Goal: Task Accomplishment & Management: Manage account settings

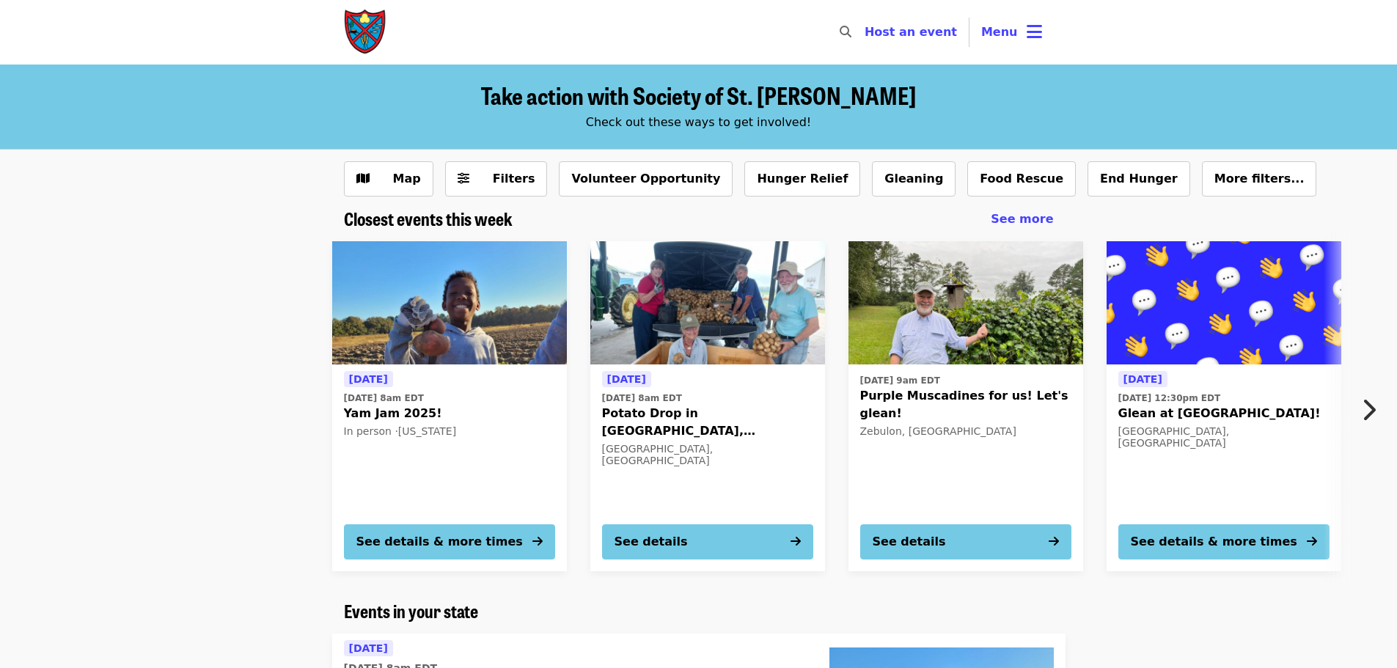
click at [458, 276] on img at bounding box center [449, 302] width 235 height 123
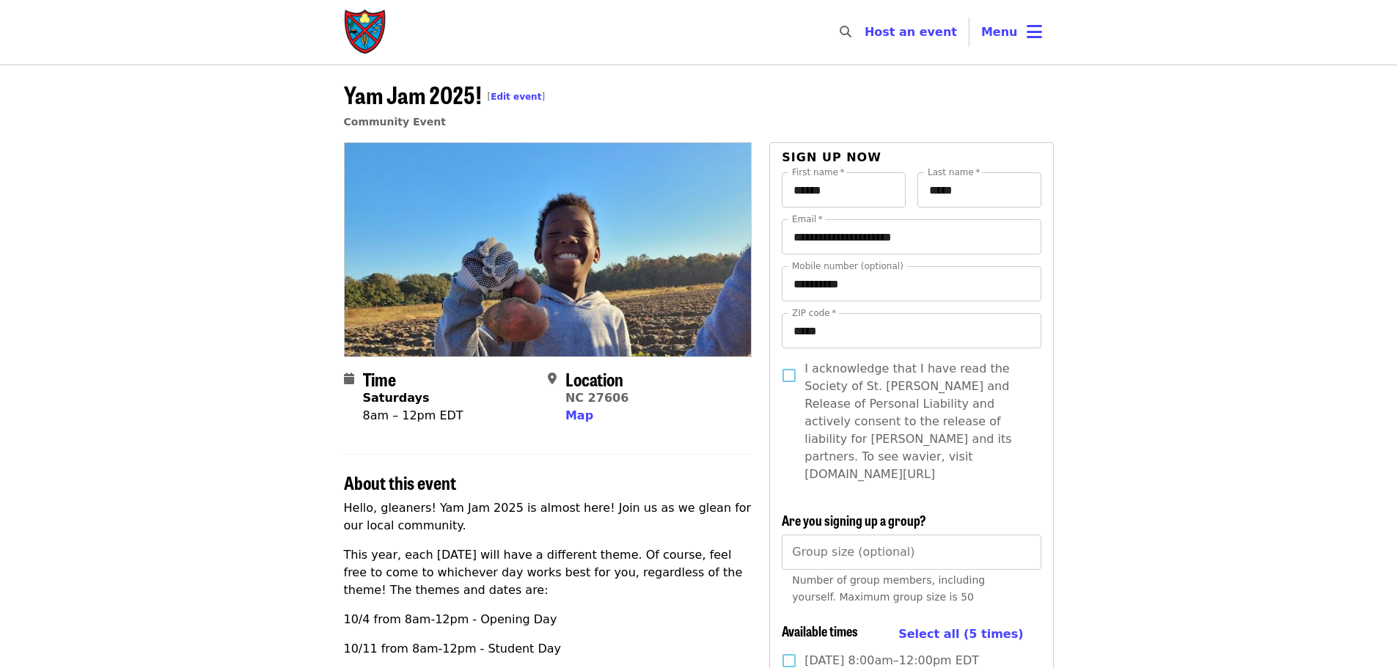
click at [1027, 28] on icon "bars icon" at bounding box center [1034, 31] width 15 height 21
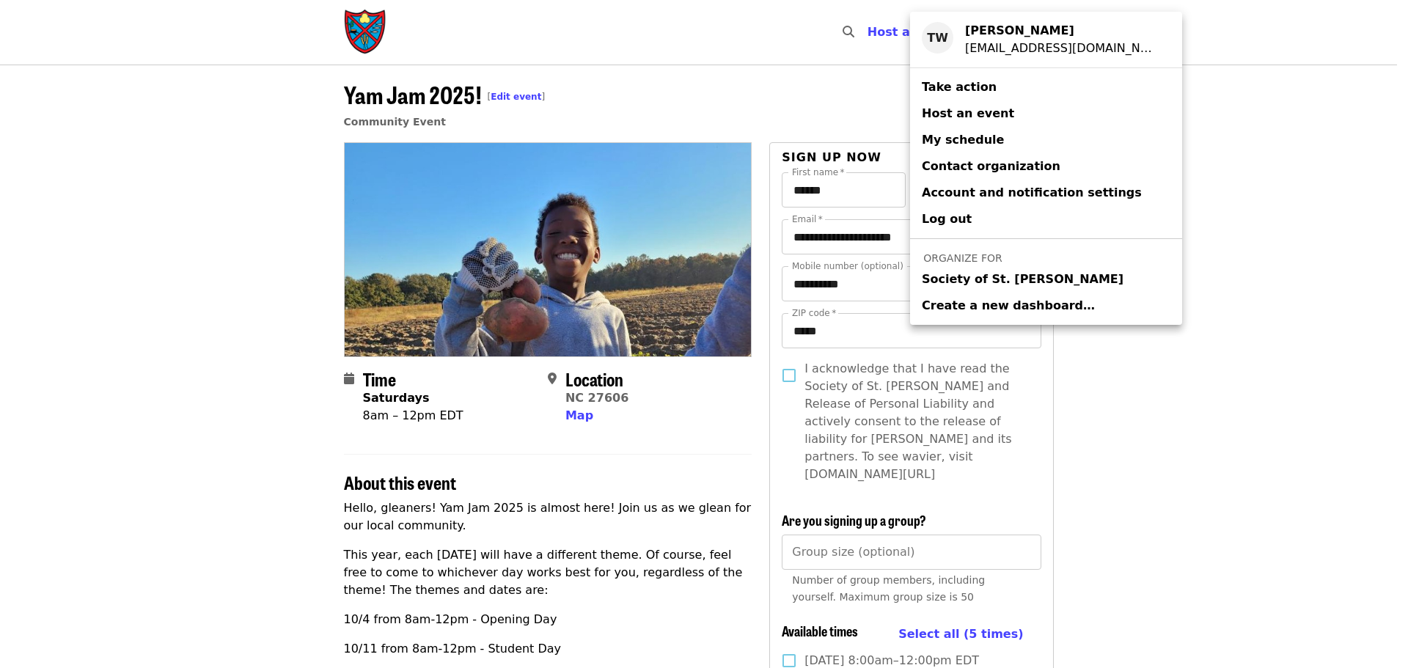
click at [962, 271] on link "Society of St. [PERSON_NAME]" at bounding box center [1046, 279] width 272 height 26
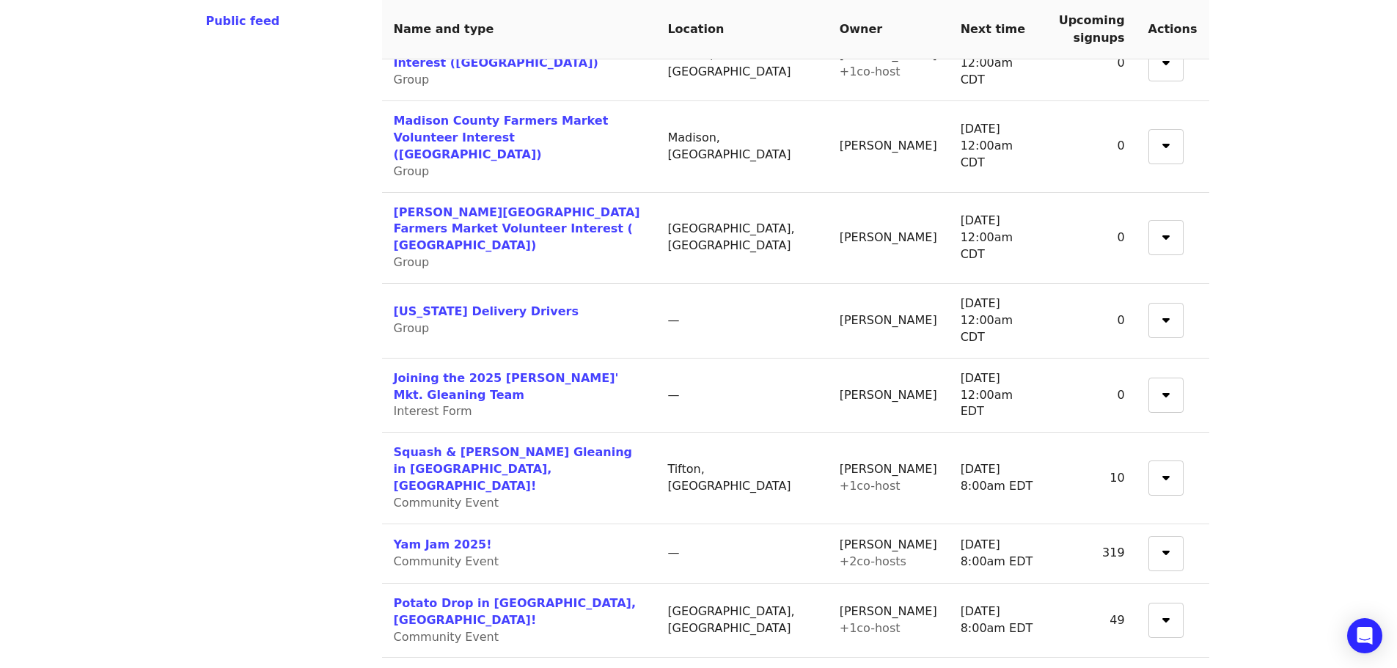
scroll to position [367, 0]
click at [427, 535] on link "Yam Jam 2025!" at bounding box center [443, 542] width 98 height 14
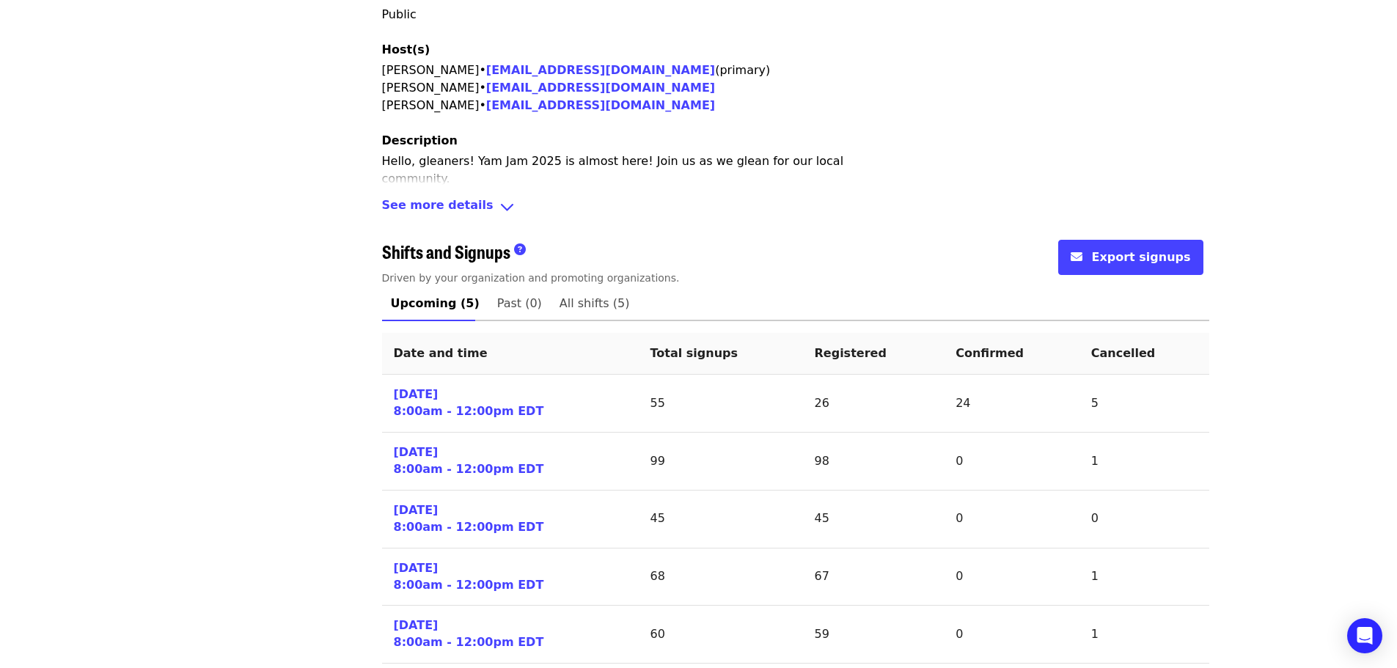
scroll to position [440, 0]
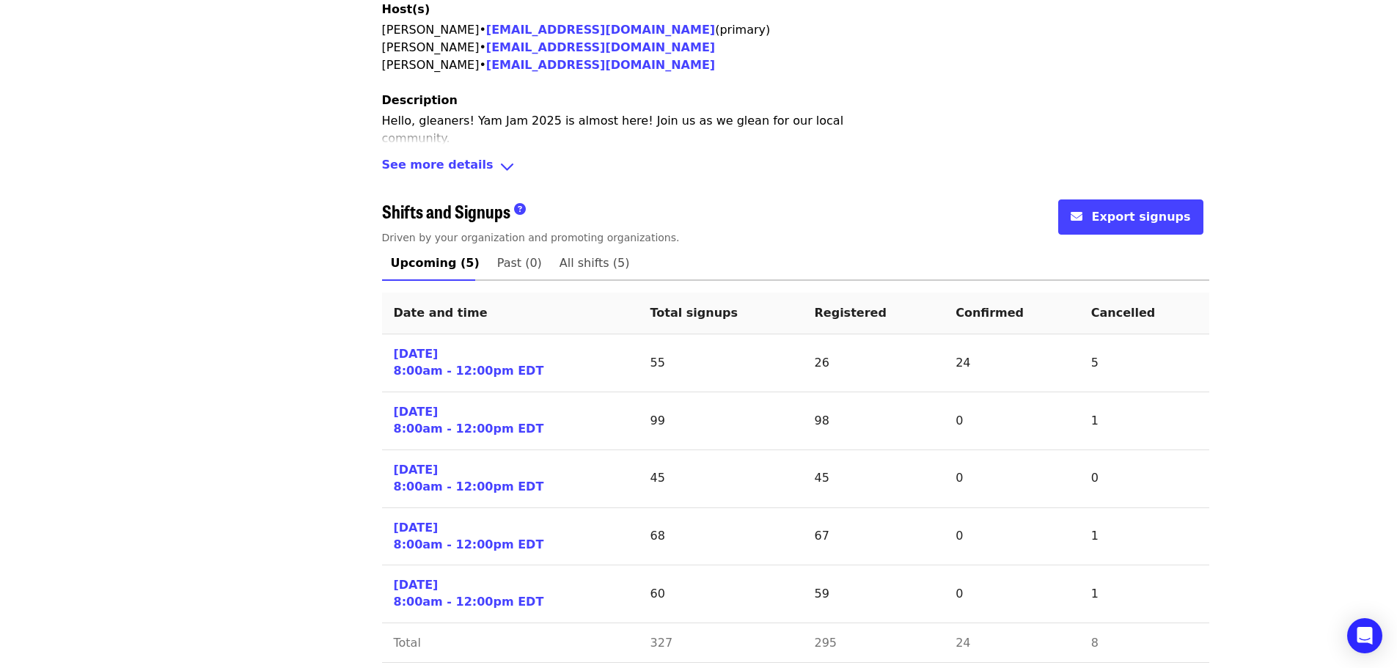
click at [442, 361] on link "[DATE] 8:00am - 12:00pm EDT" at bounding box center [469, 363] width 150 height 34
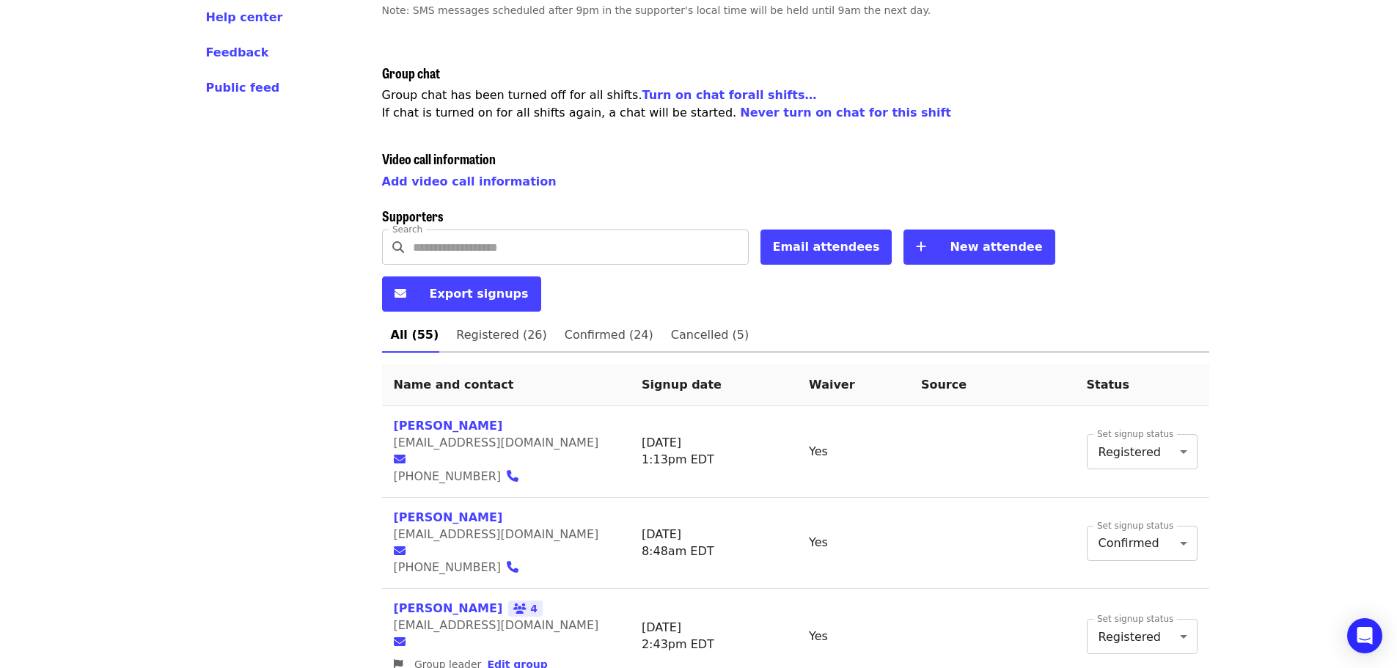
scroll to position [367, 0]
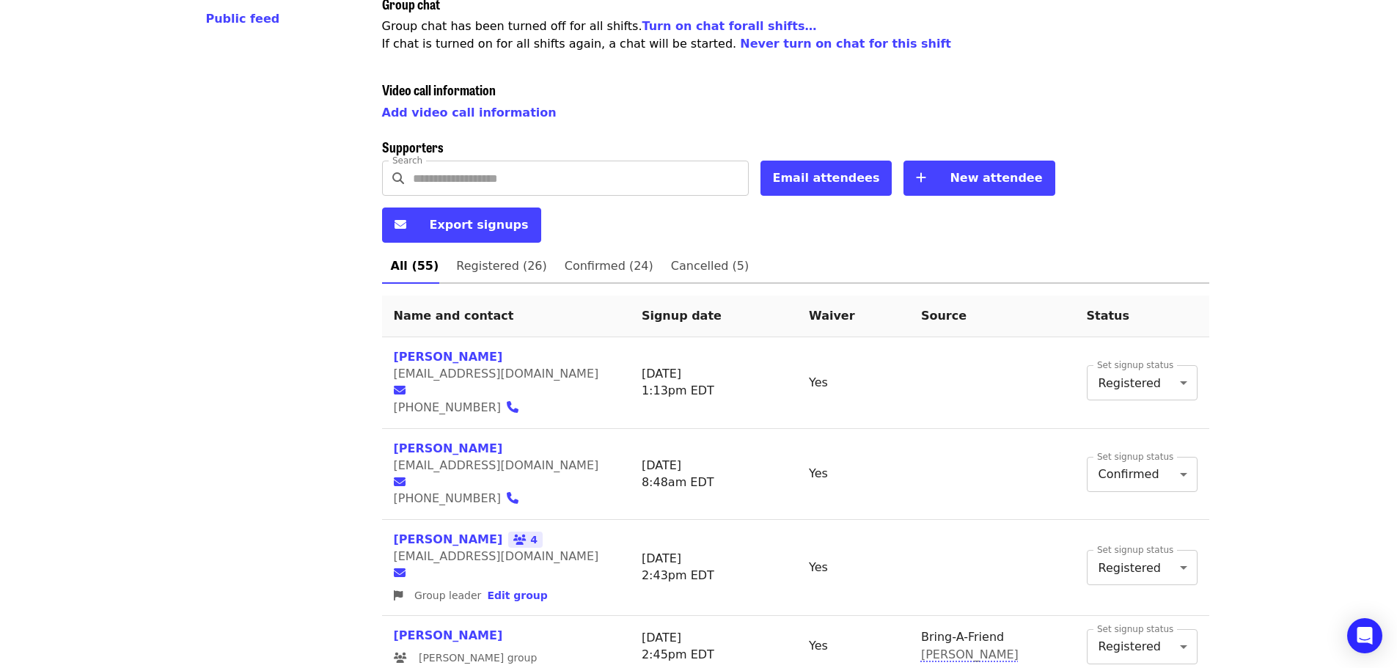
click at [671, 256] on span "Cancelled (5)" at bounding box center [710, 266] width 78 height 21
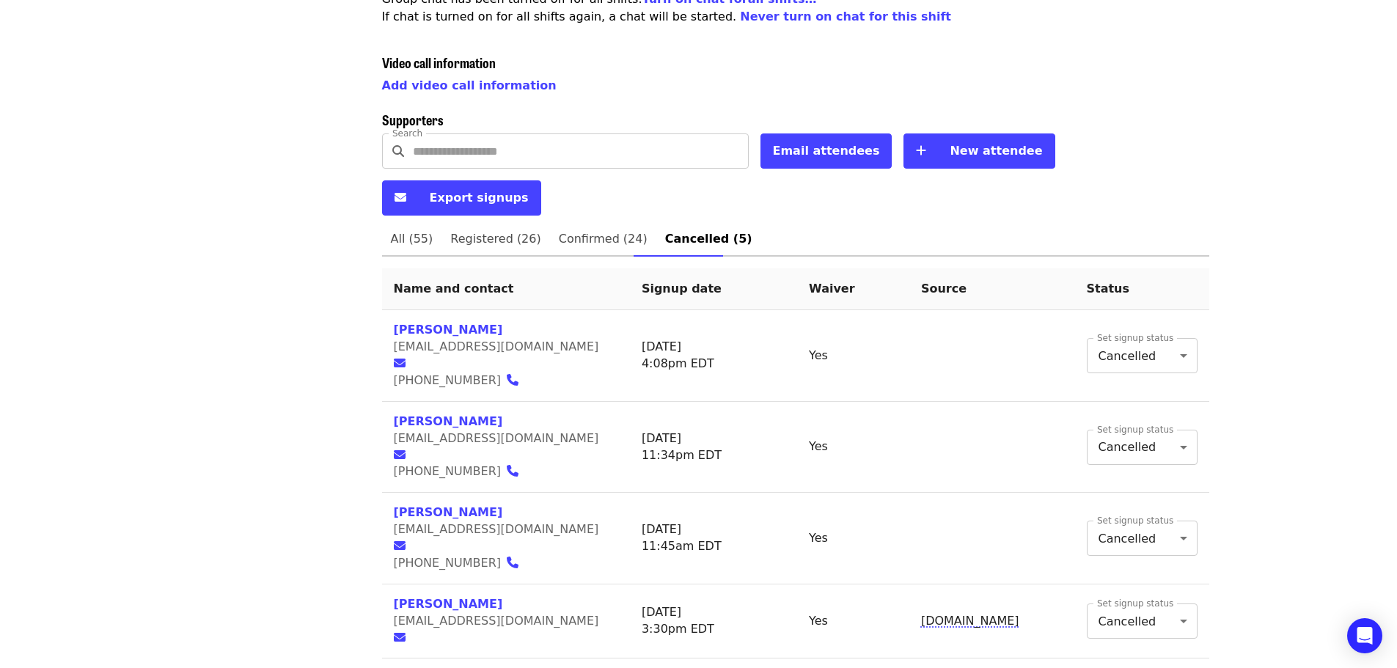
scroll to position [394, 0]
click at [467, 228] on span "Registered (26)" at bounding box center [495, 238] width 90 height 21
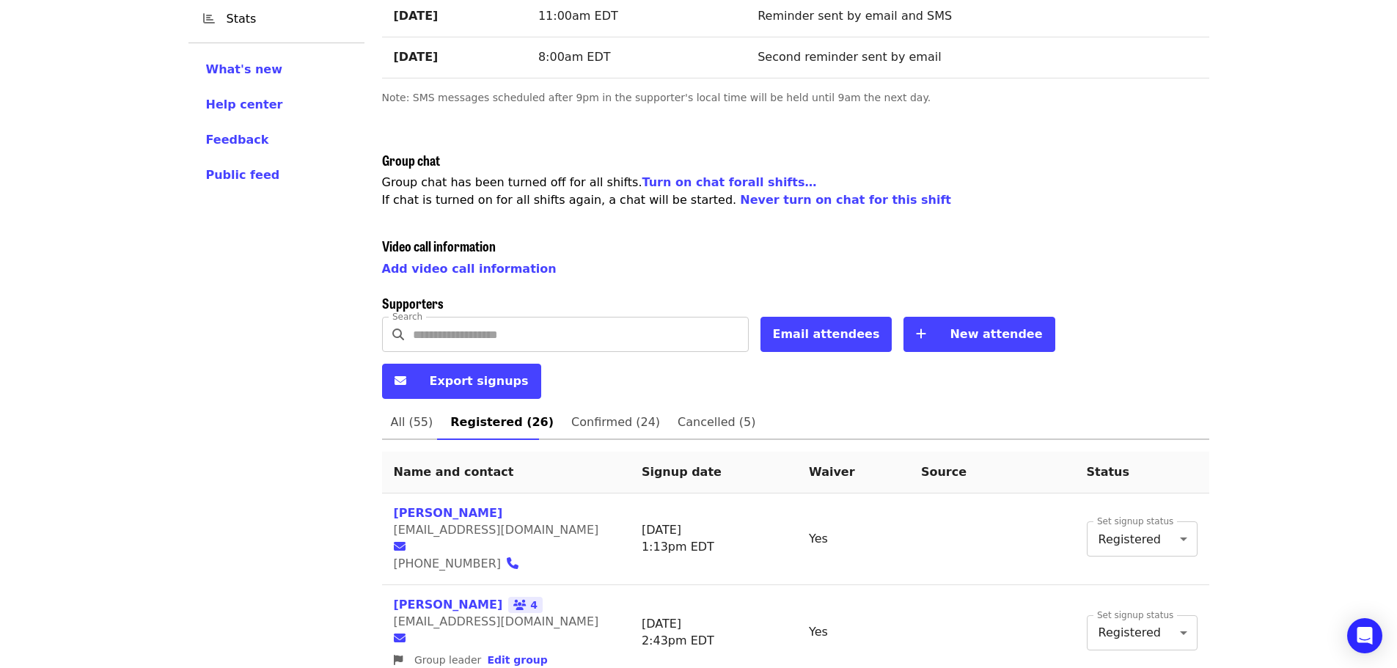
scroll to position [220, 0]
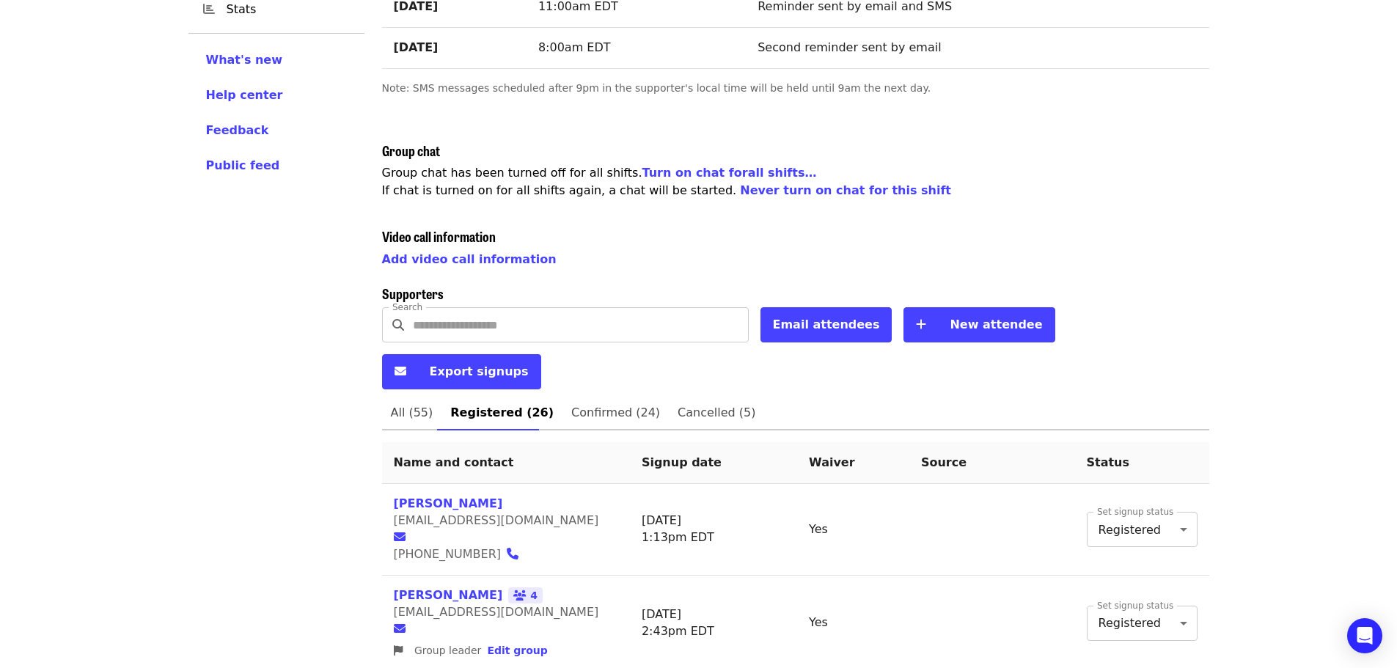
click at [584, 403] on span "Confirmed (24)" at bounding box center [615, 413] width 89 height 21
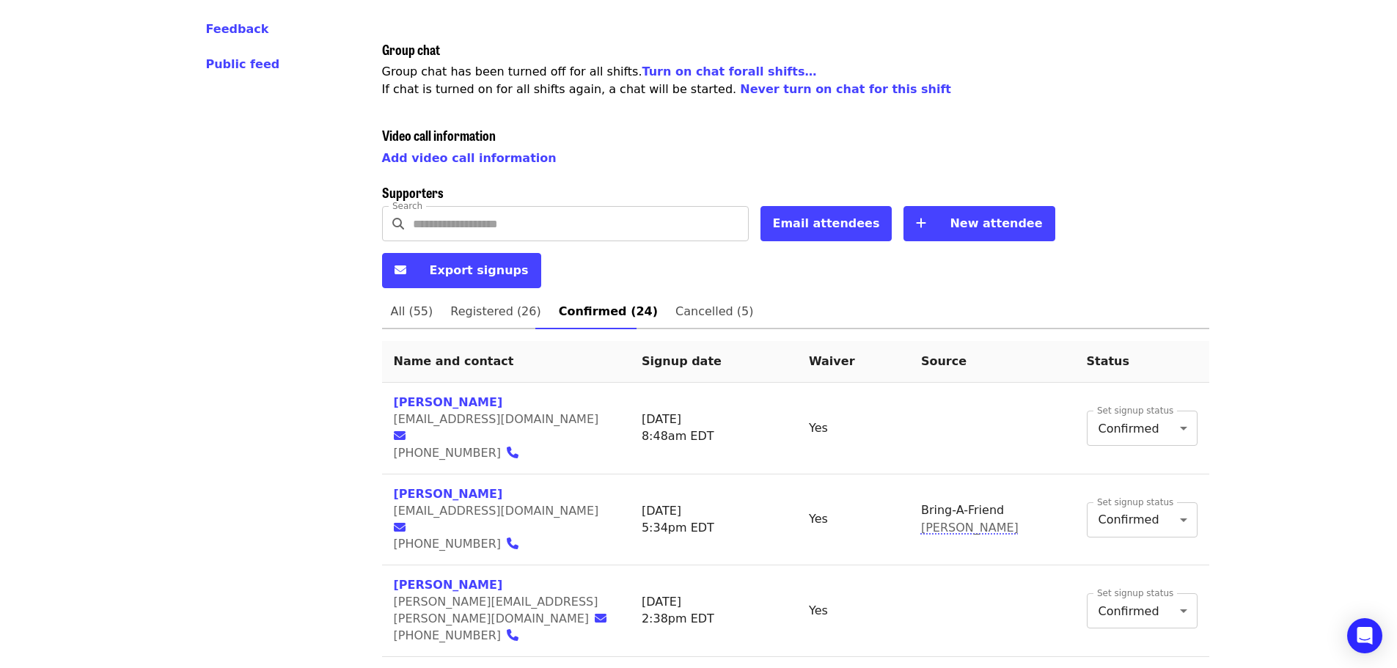
scroll to position [367, 0]
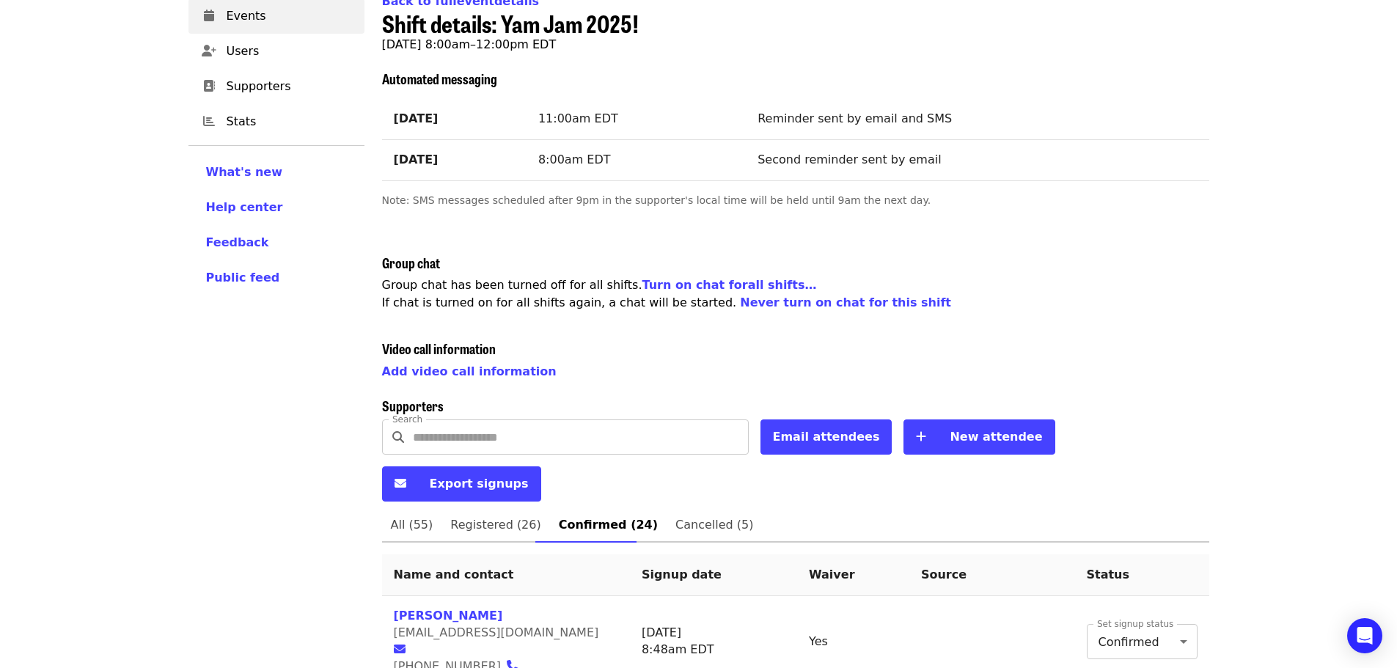
scroll to position [76, 0]
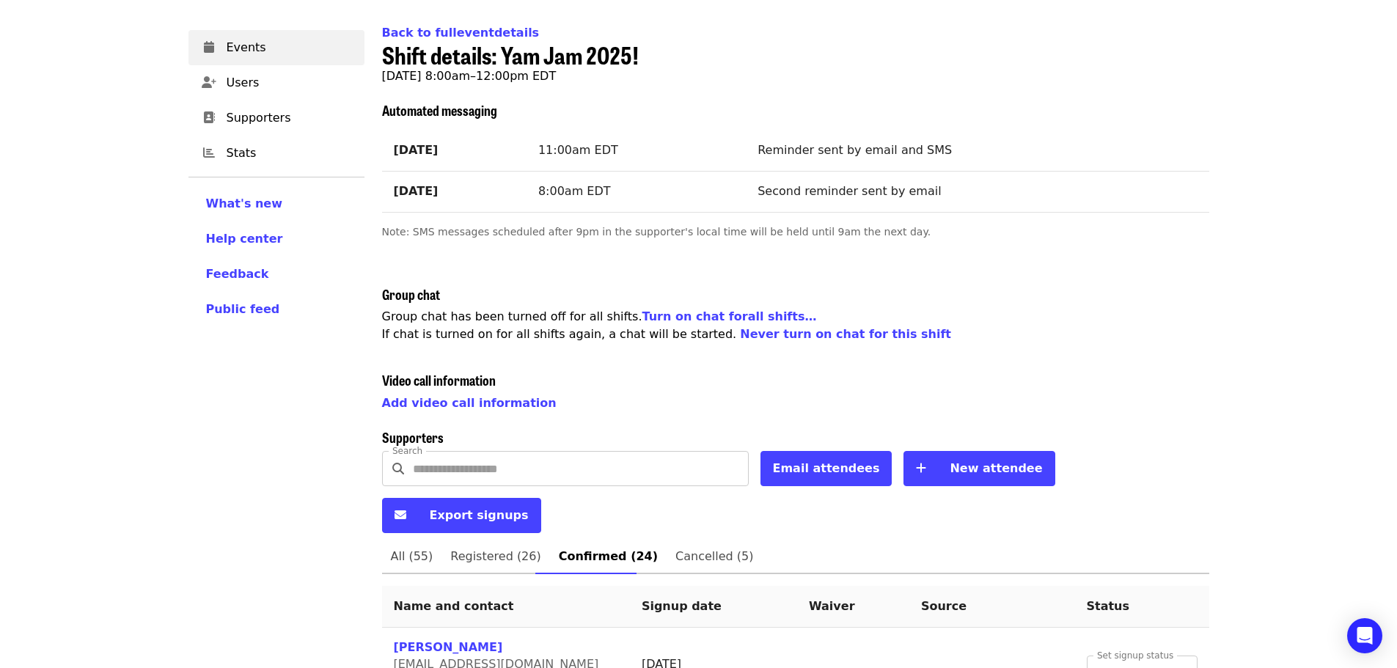
click at [496, 539] on link "Registered (26)" at bounding box center [495, 556] width 108 height 35
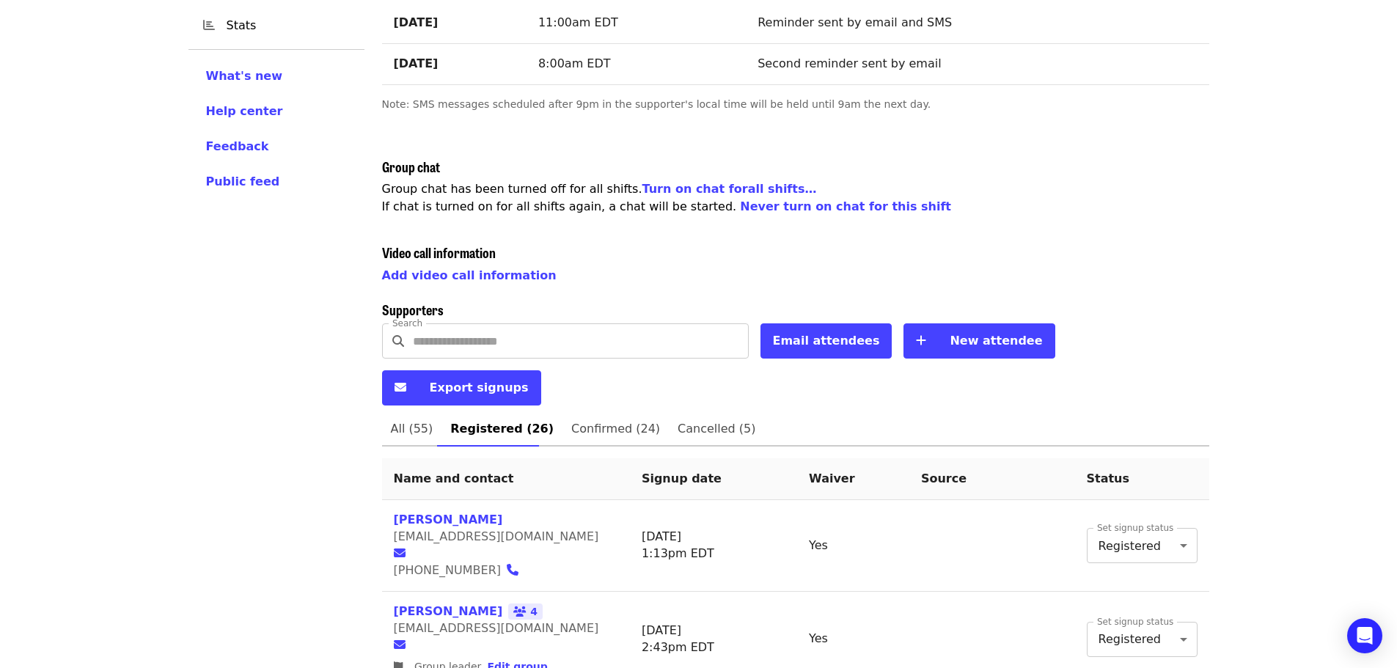
scroll to position [220, 0]
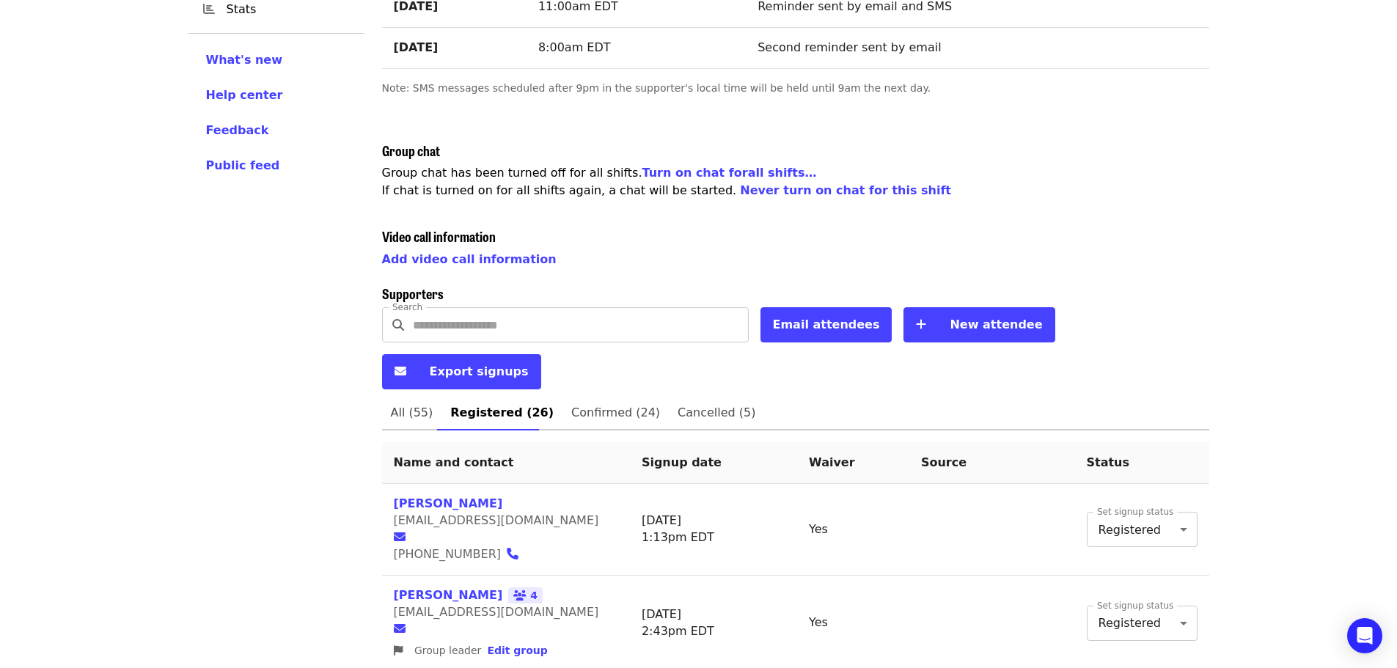
click at [401, 403] on span "All (55)" at bounding box center [412, 413] width 43 height 21
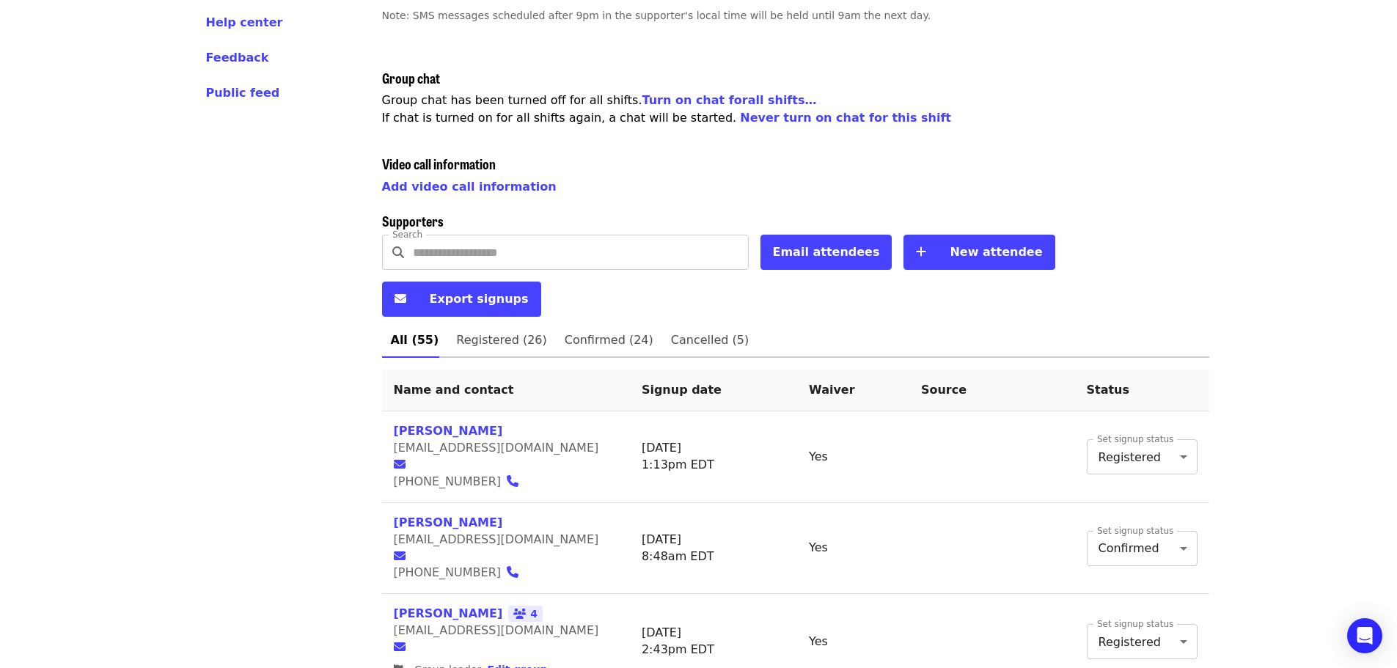
scroll to position [293, 0]
click at [406, 291] on icon "envelope icon" at bounding box center [400, 298] width 12 height 14
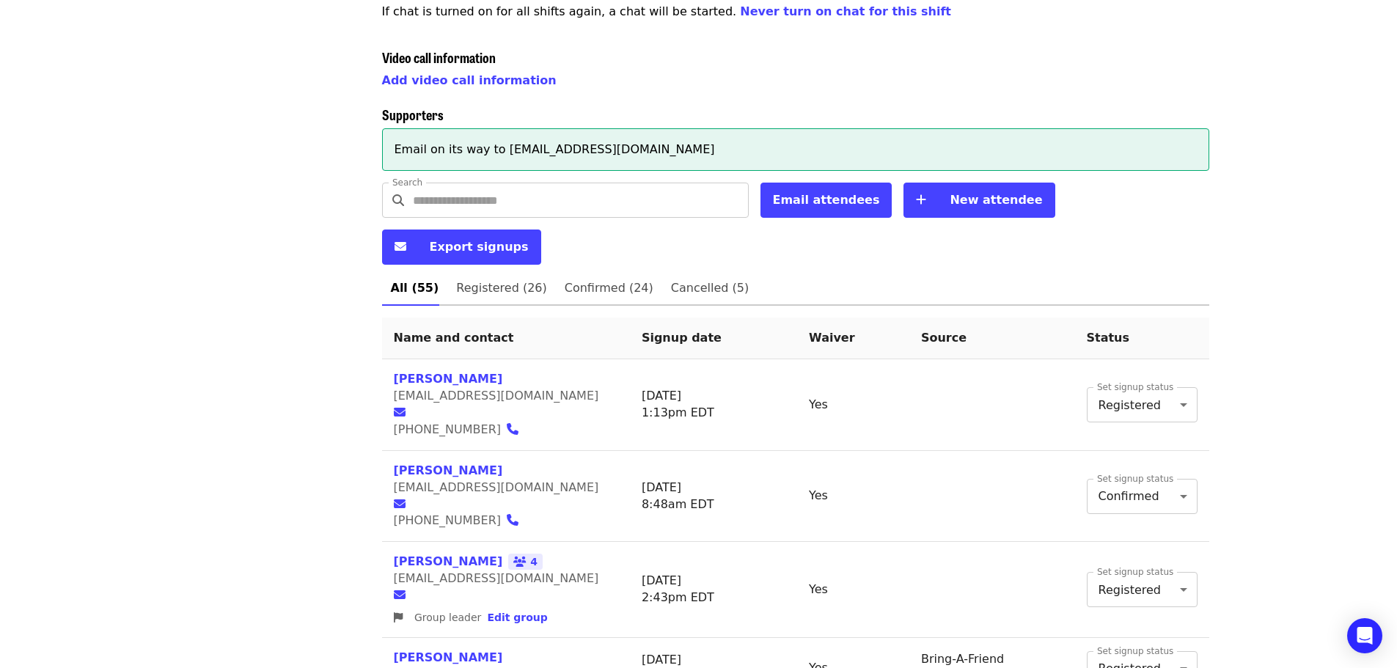
scroll to position [398, 0]
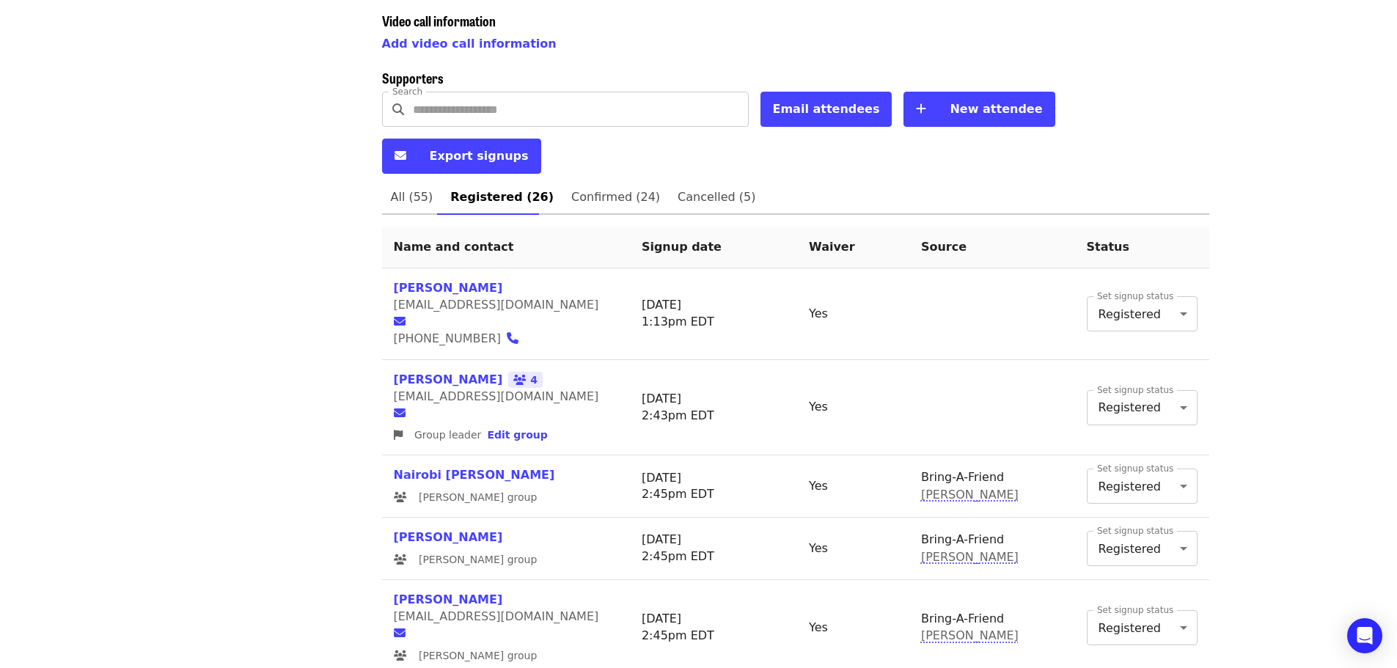
scroll to position [440, 0]
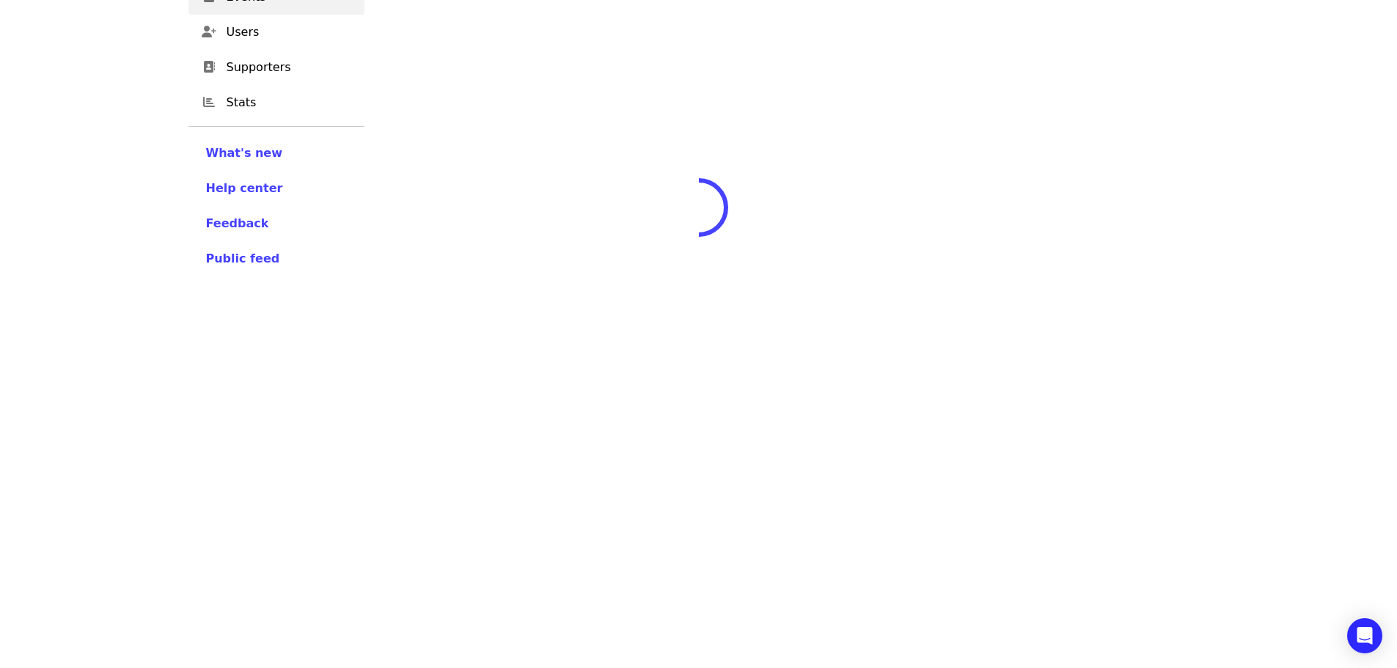
scroll to position [76, 0]
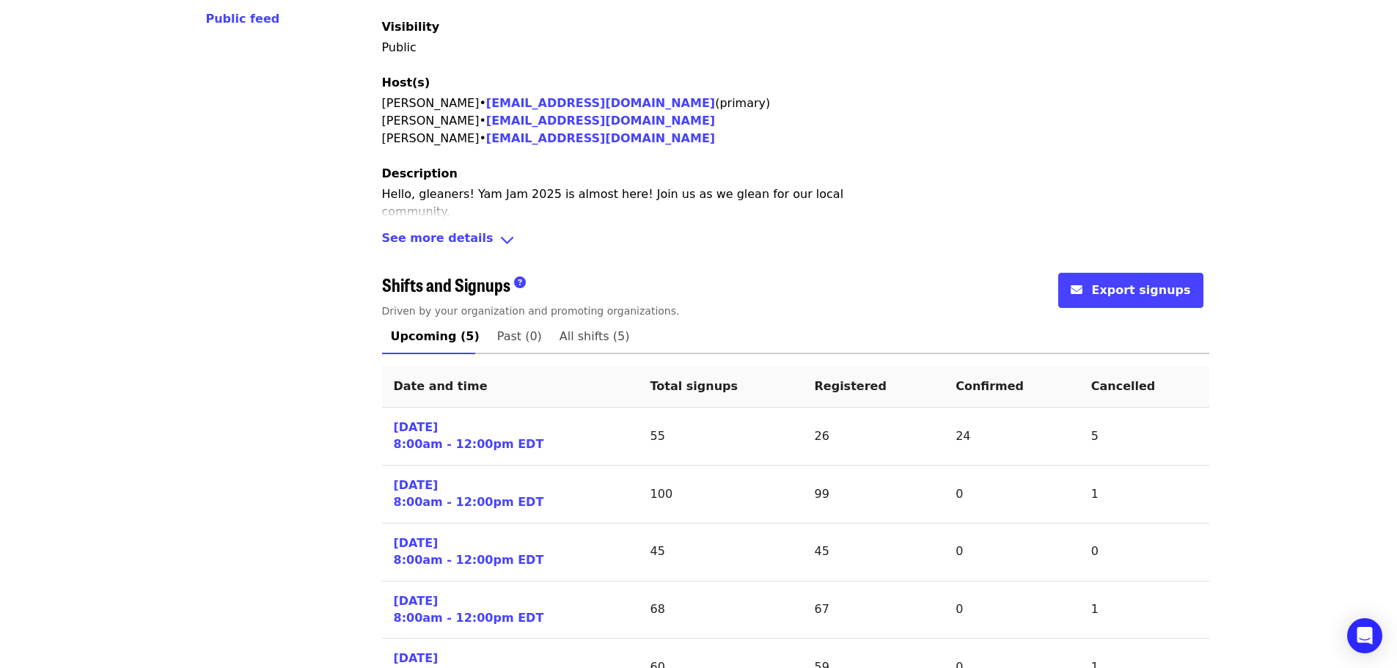
click at [447, 444] on link "[DATE] 8:00am - 12:00pm EDT" at bounding box center [469, 436] width 150 height 34
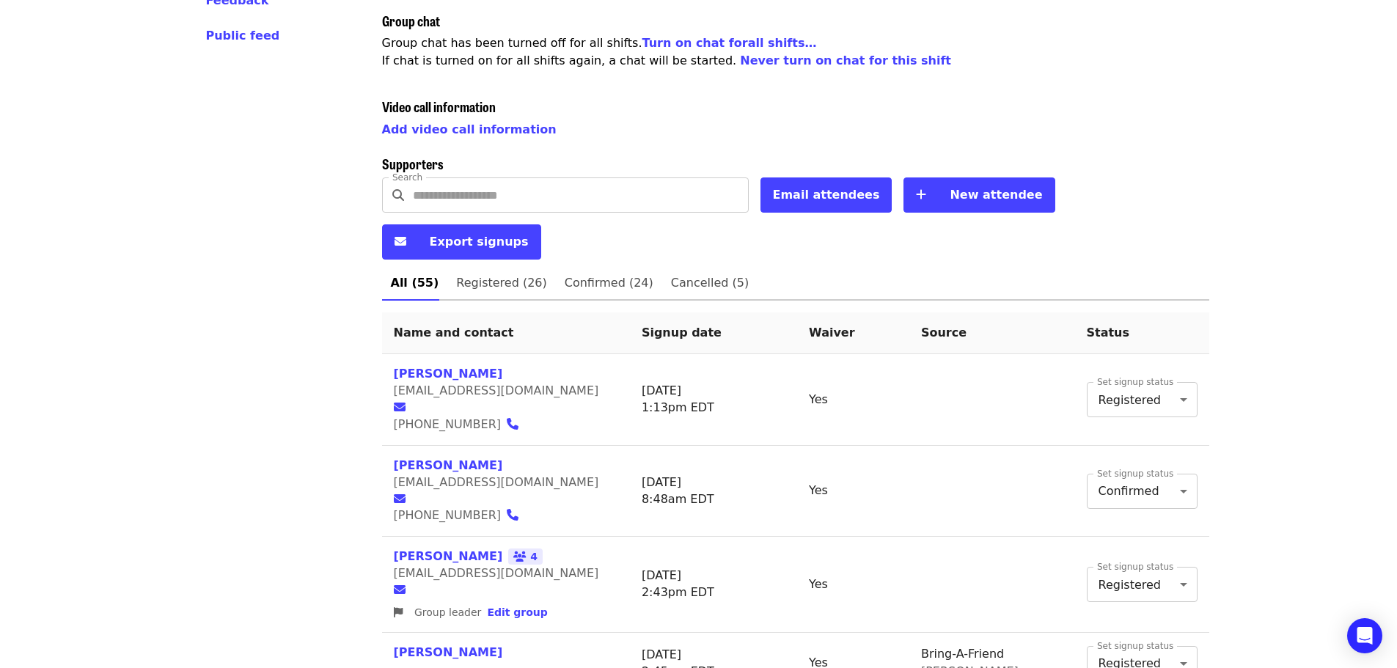
scroll to position [367, 0]
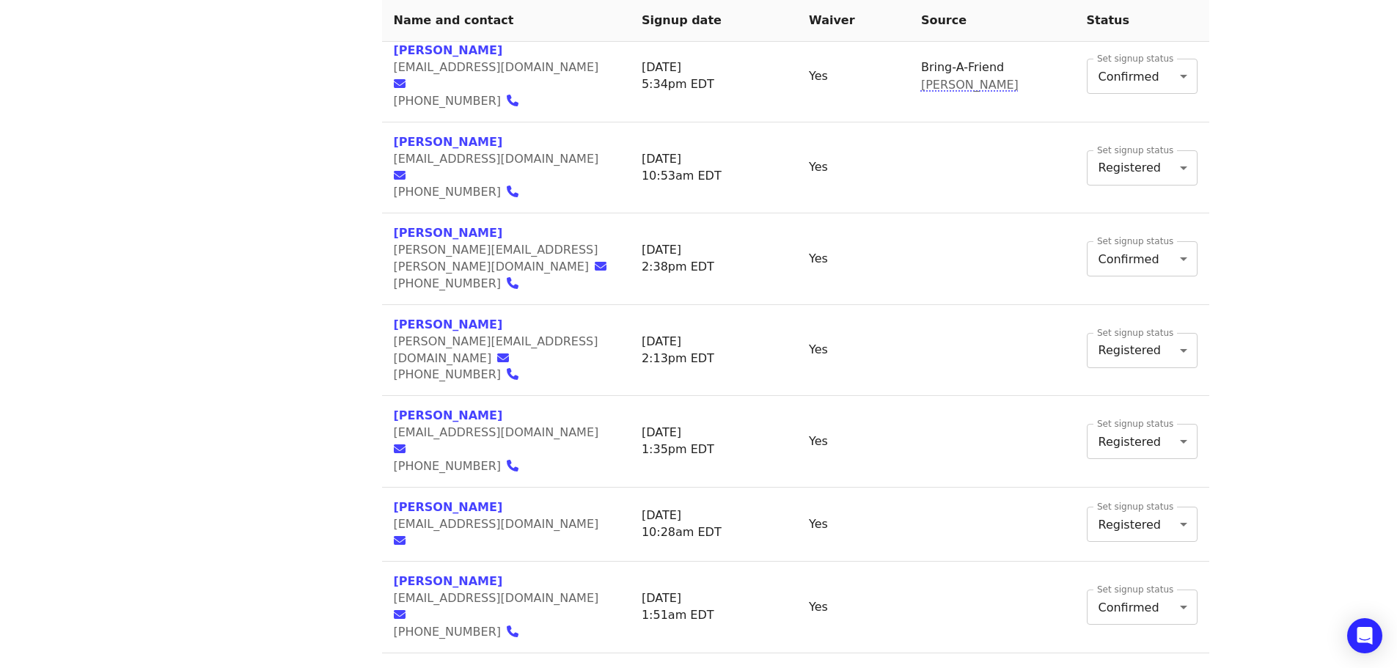
scroll to position [1173, 0]
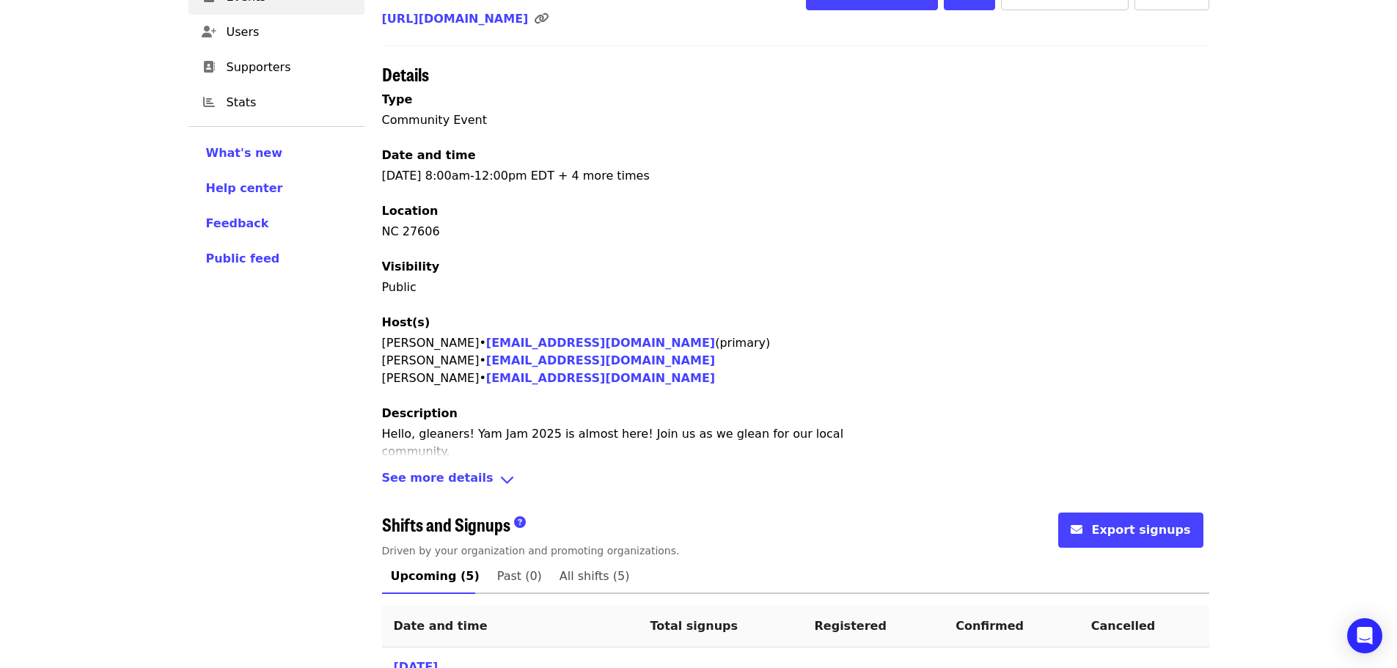
scroll to position [455, 0]
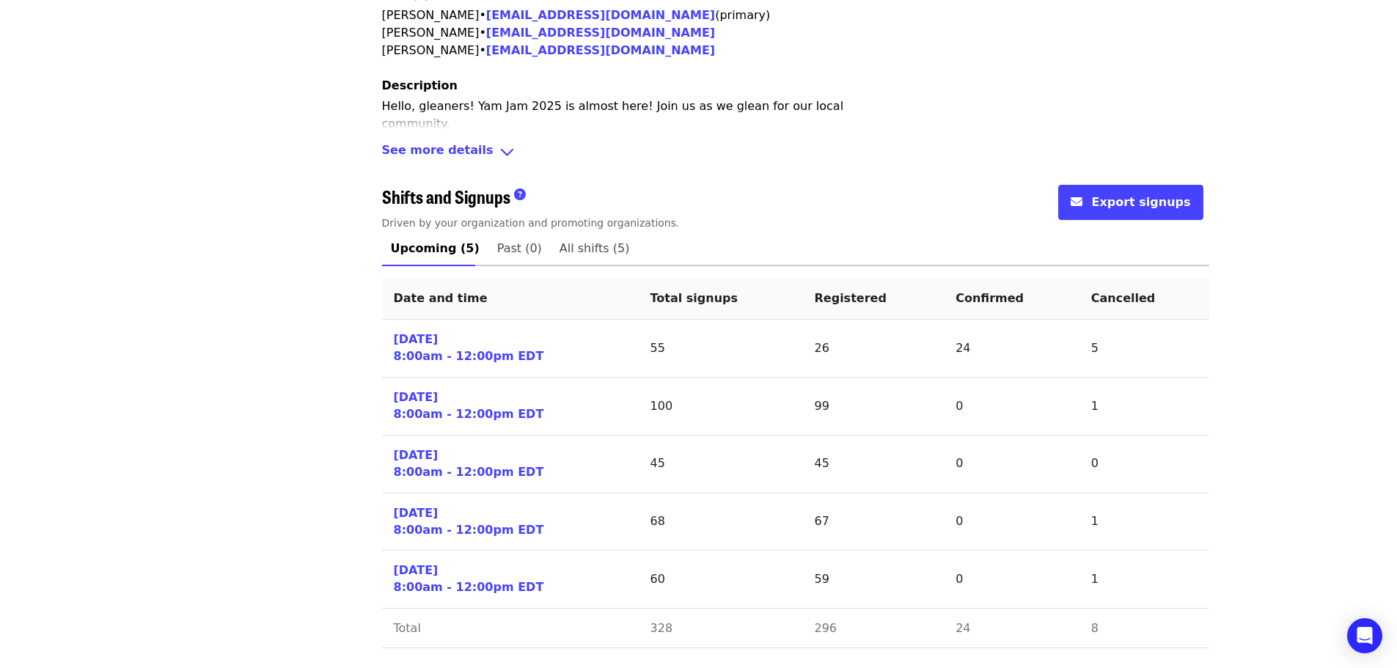
click at [1066, 24] on p "[PERSON_NAME] • [EMAIL_ADDRESS][DOMAIN_NAME] (primary) [PERSON_NAME] • [EMAIL_A…" at bounding box center [795, 33] width 827 height 53
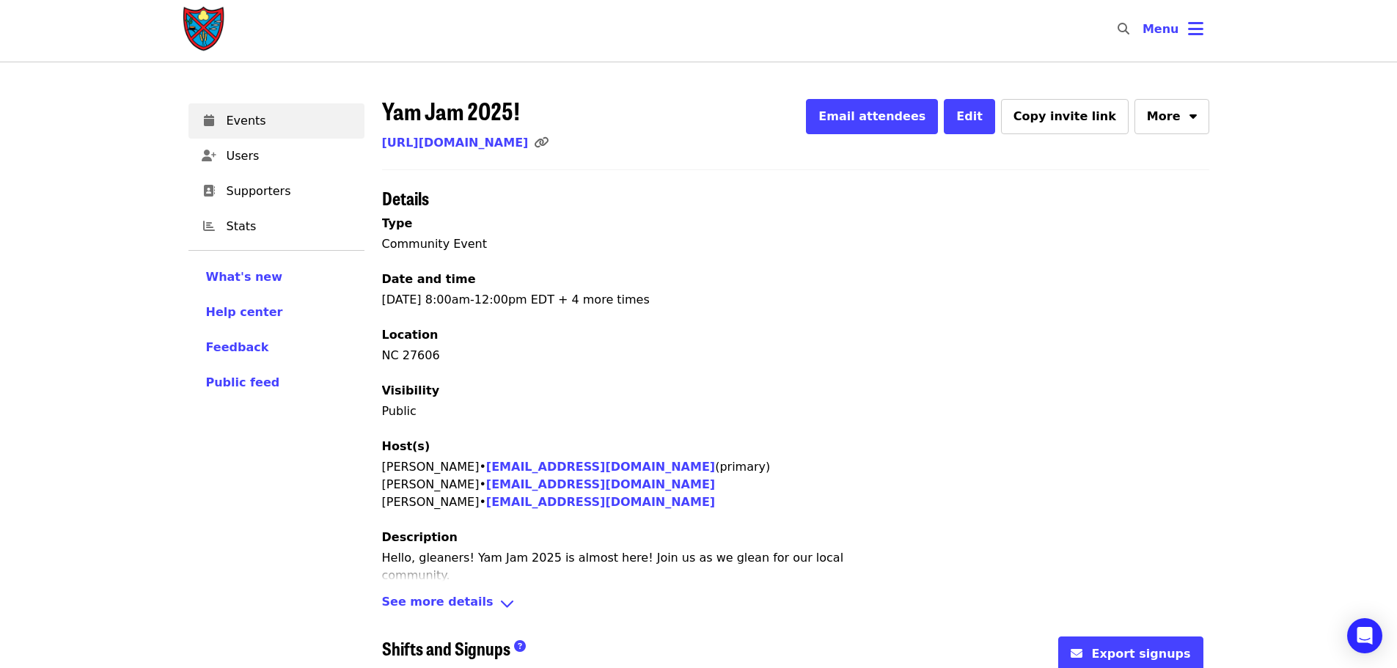
scroll to position [0, 0]
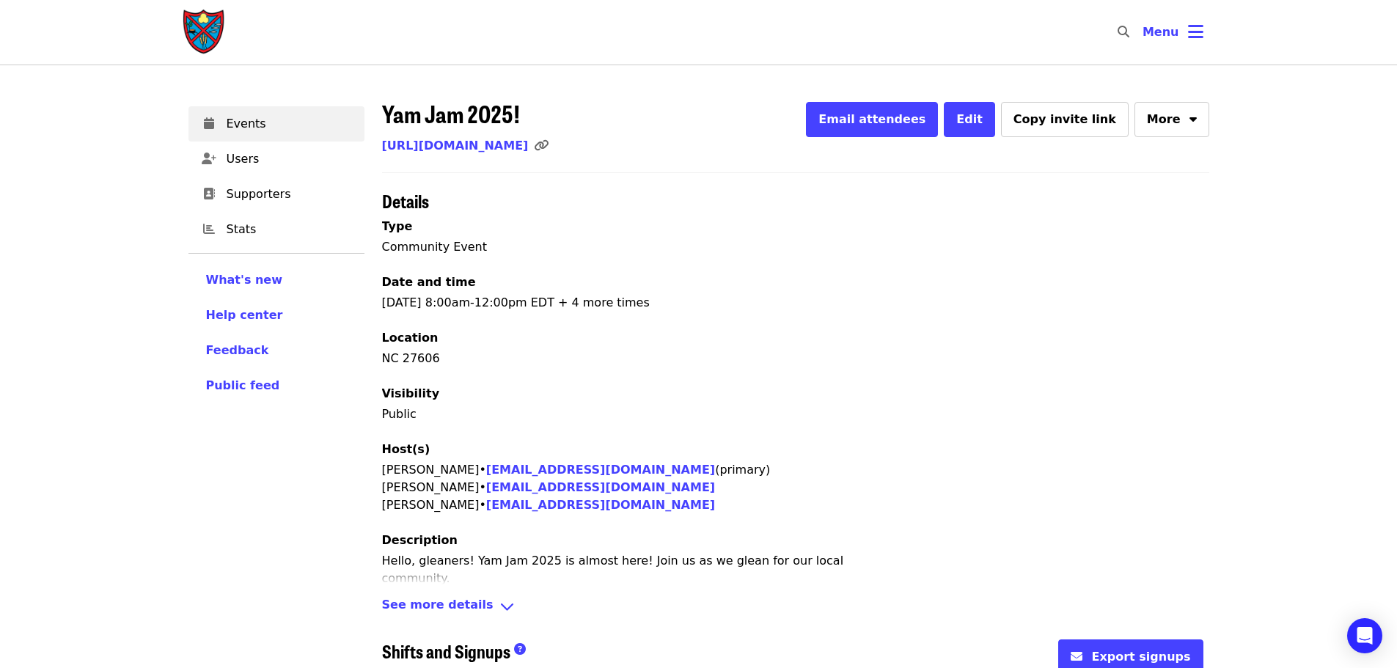
click at [1169, 26] on span "Menu" at bounding box center [1160, 32] width 37 height 14
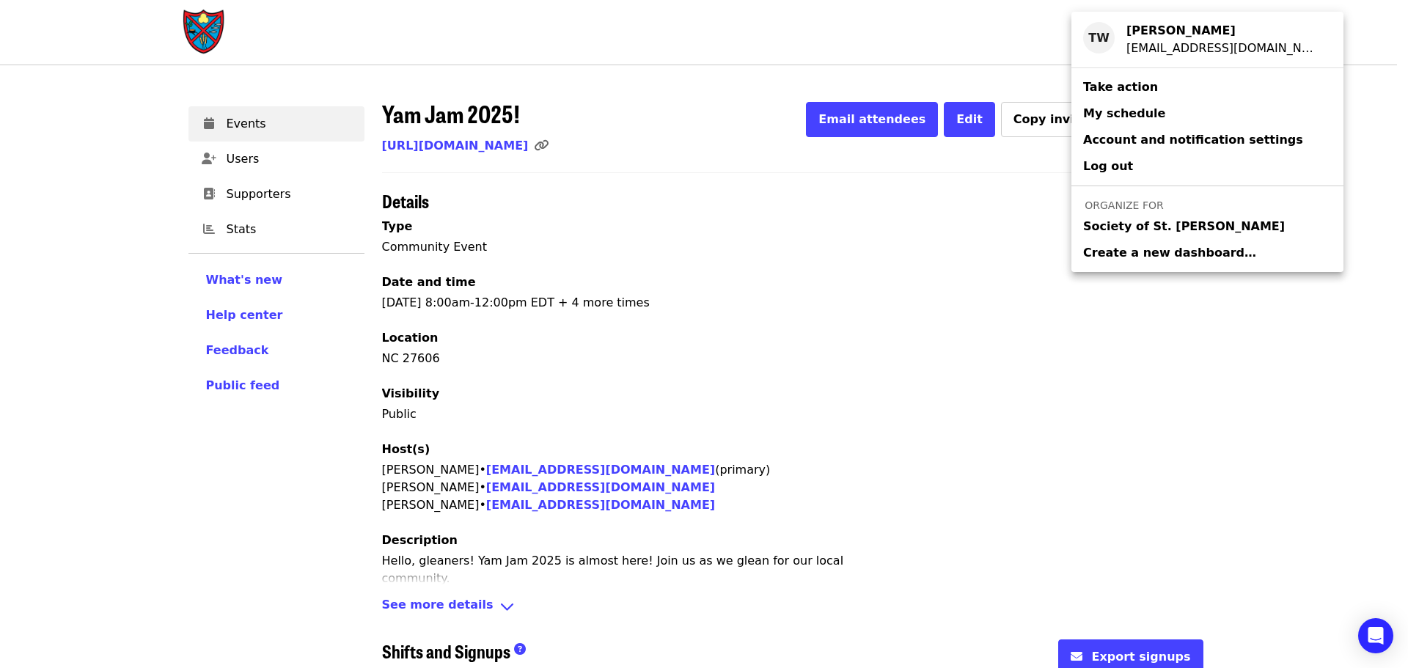
click at [1109, 218] on span "Society of St. [PERSON_NAME]" at bounding box center [1184, 227] width 202 height 18
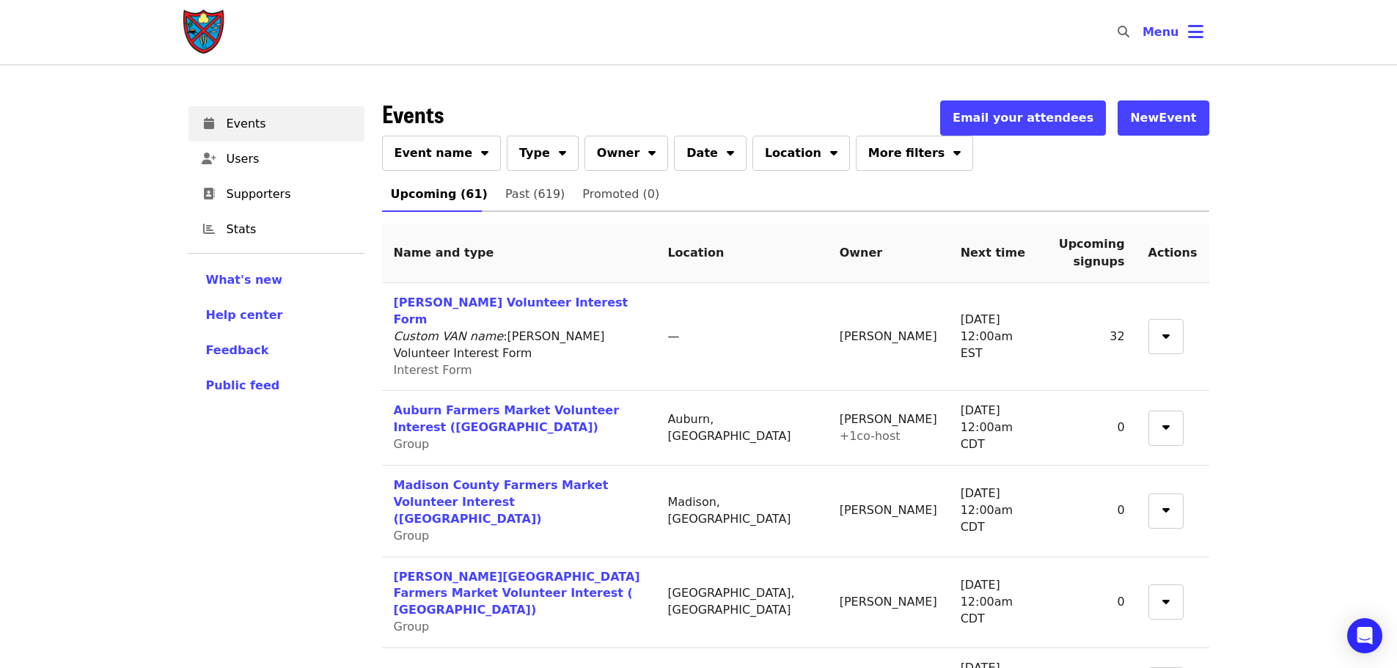
click at [449, 158] on span "Event name" at bounding box center [433, 153] width 78 height 18
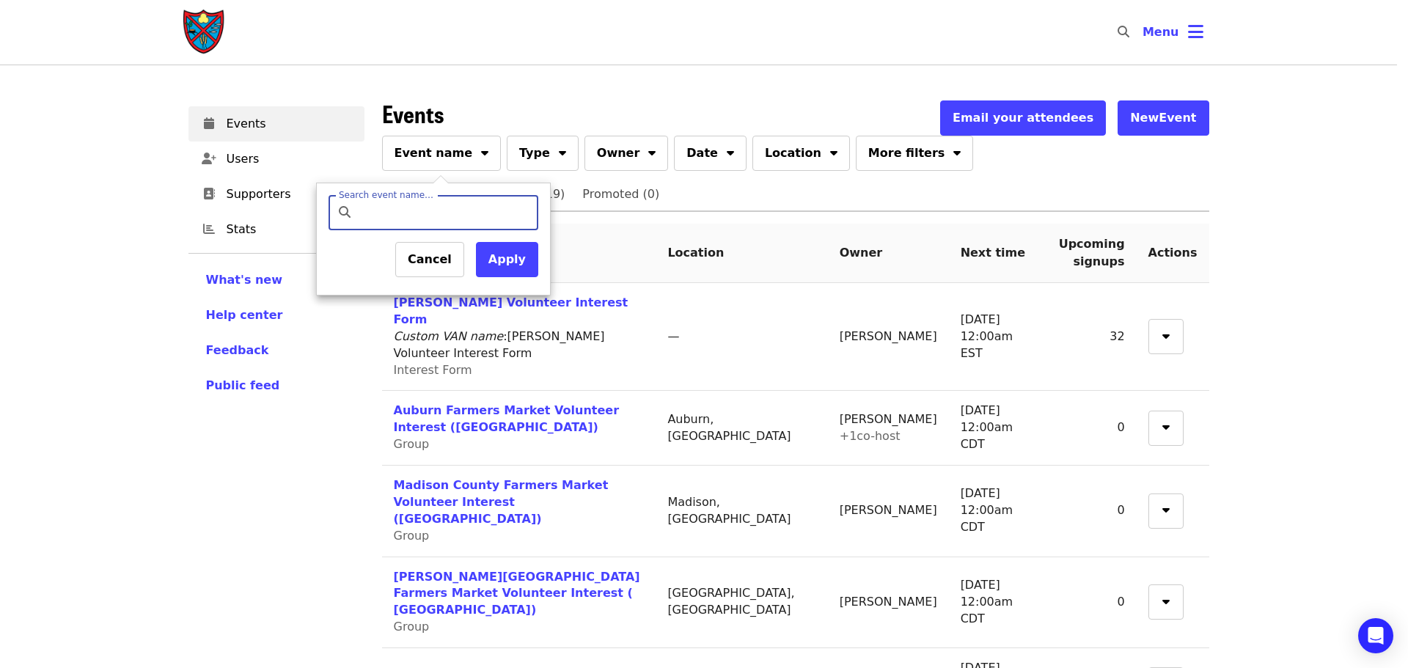
click at [445, 213] on input "Search event name…" at bounding box center [445, 212] width 173 height 35
type input "******"
click at [516, 249] on button "Apply" at bounding box center [507, 259] width 62 height 35
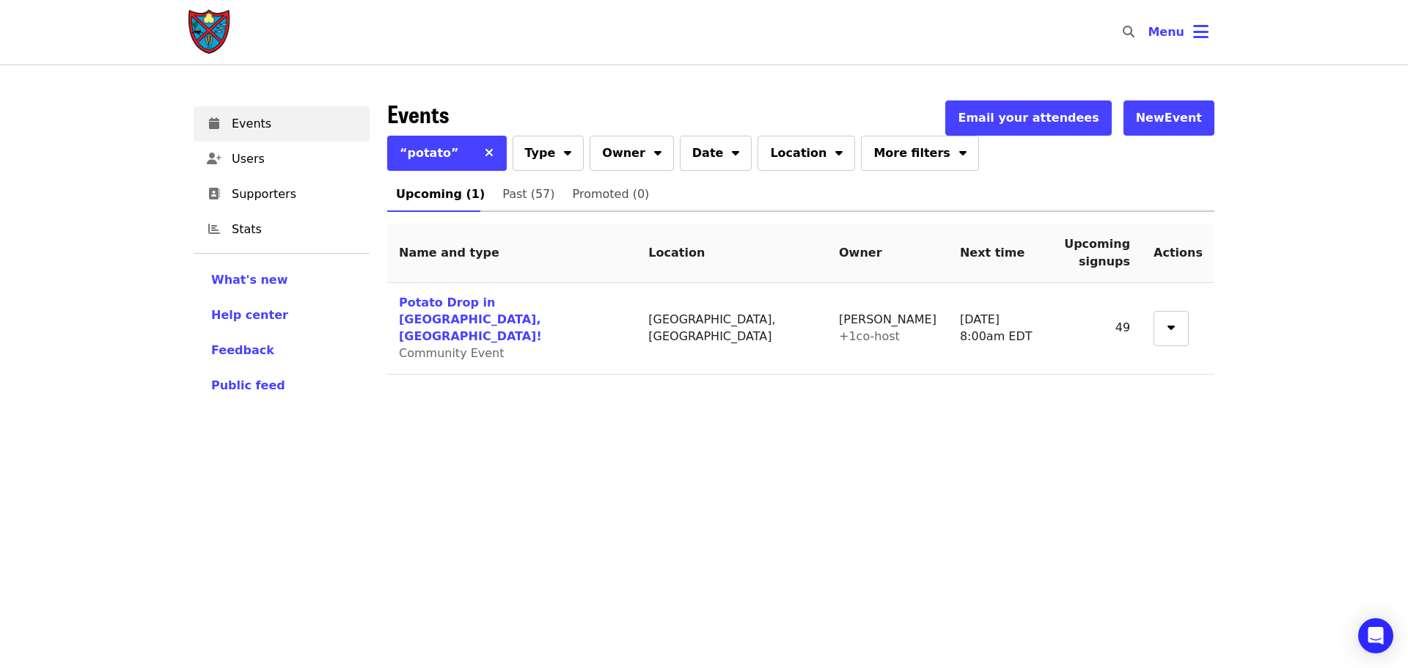
click at [482, 301] on link "Potato Drop in [GEOGRAPHIC_DATA], [GEOGRAPHIC_DATA]!" at bounding box center [470, 319] width 143 height 48
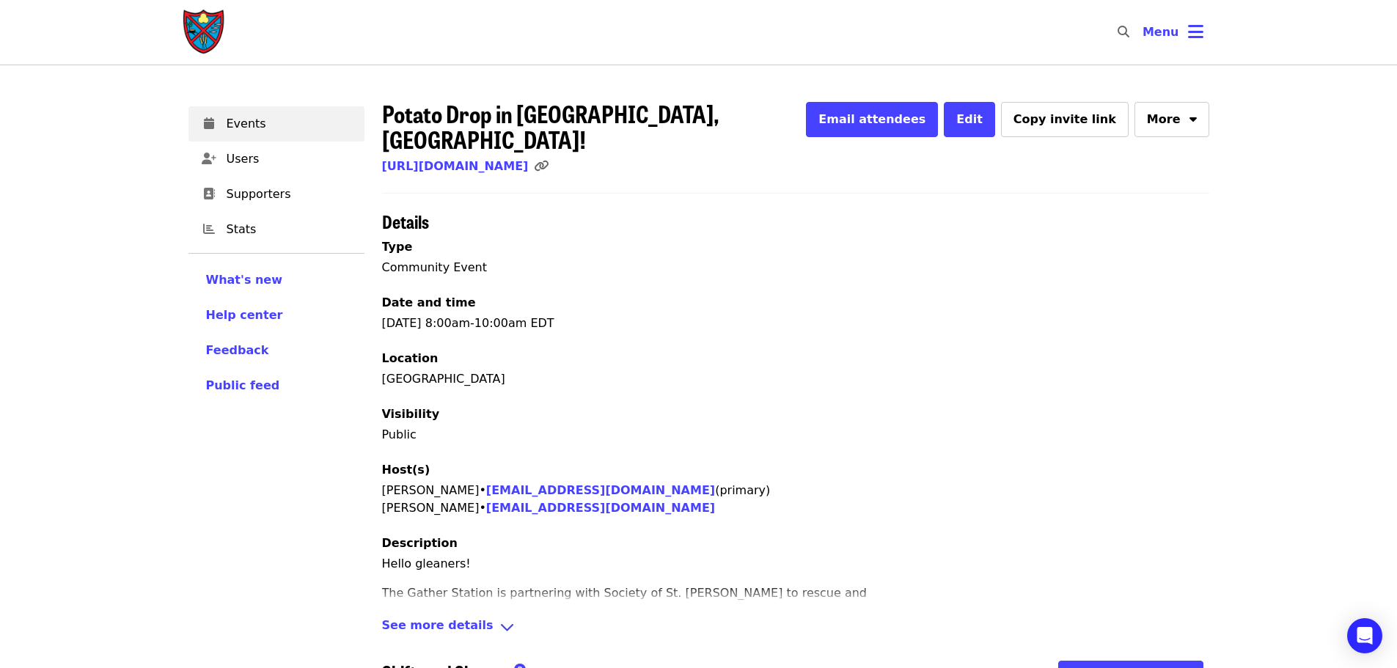
click at [1167, 123] on span "More" at bounding box center [1164, 120] width 34 height 18
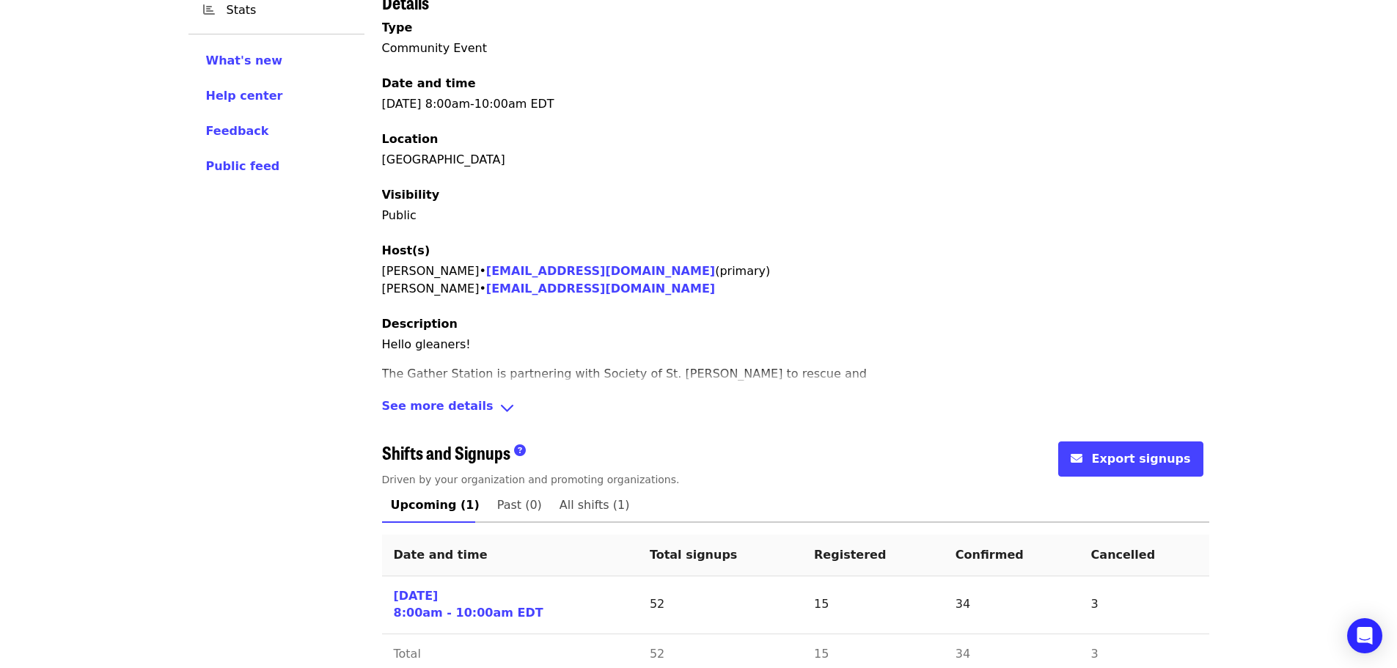
scroll to position [224, 0]
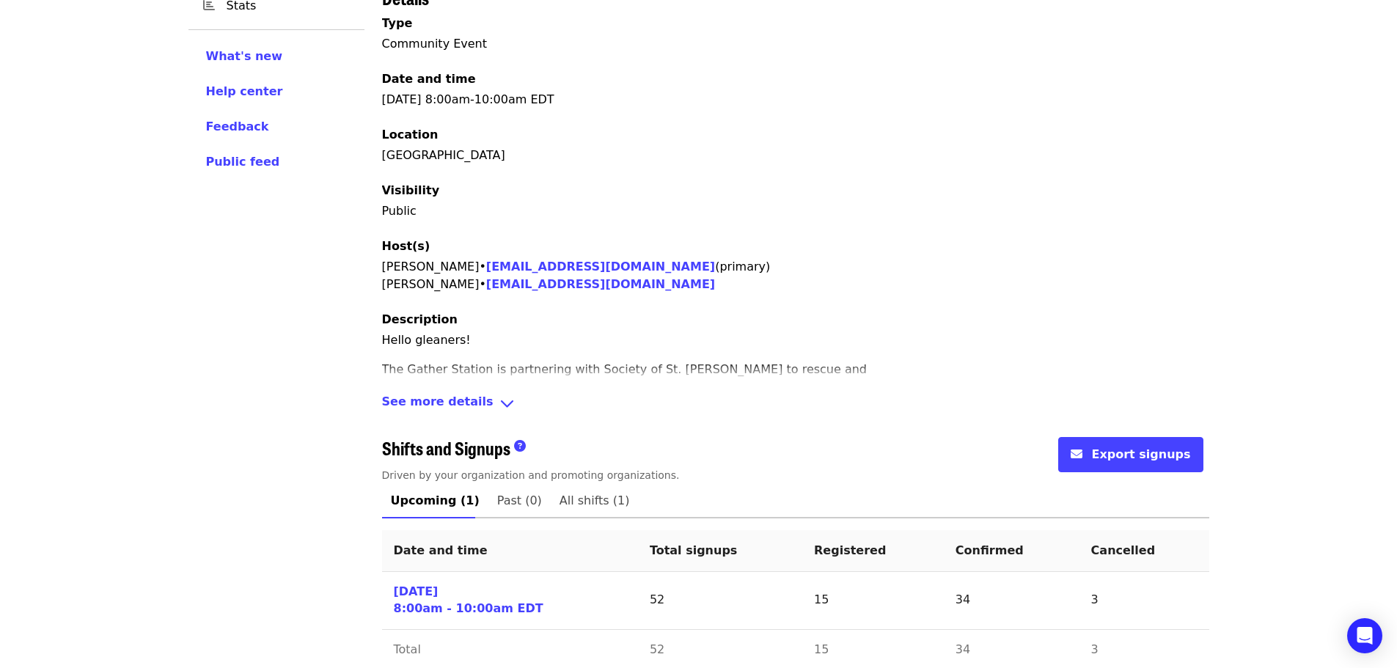
click at [449, 584] on link "[DATE] 8:00am - 10:00am EDT" at bounding box center [469, 601] width 150 height 34
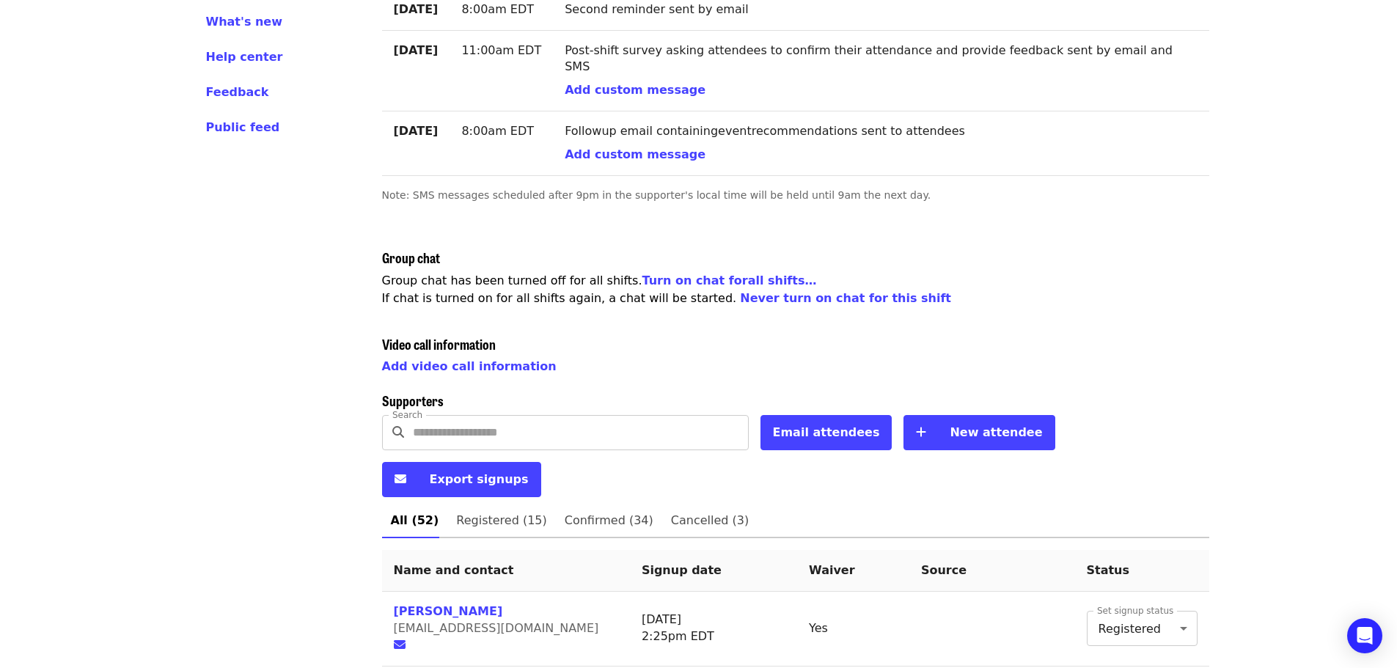
scroll to position [293, 0]
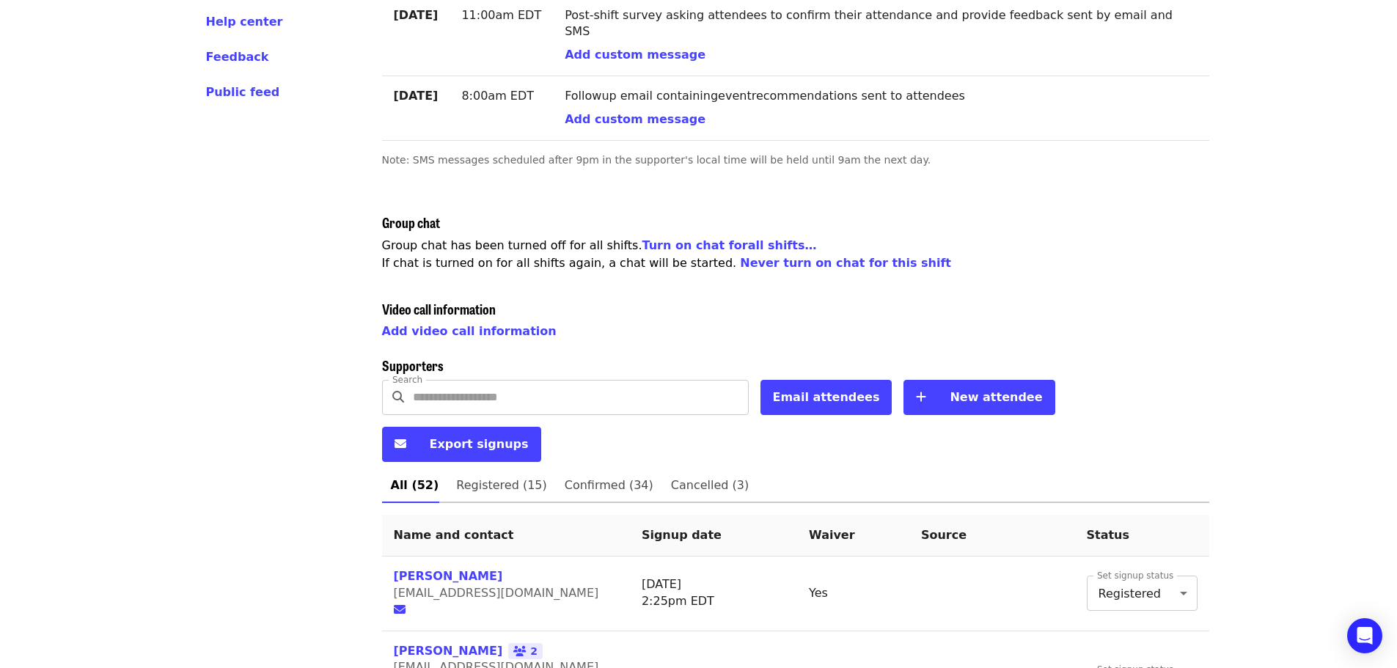
click at [529, 437] on span "Export signups" at bounding box center [479, 444] width 99 height 14
